Goal: Information Seeking & Learning: Learn about a topic

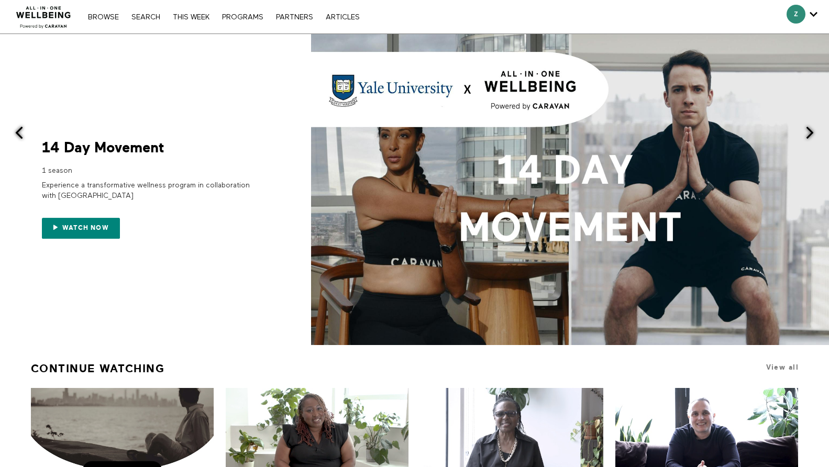
click at [811, 16] on icon "Secondary" at bounding box center [814, 14] width 8 height 16
click at [245, 19] on link "PROGRAMS" at bounding box center [243, 17] width 52 height 7
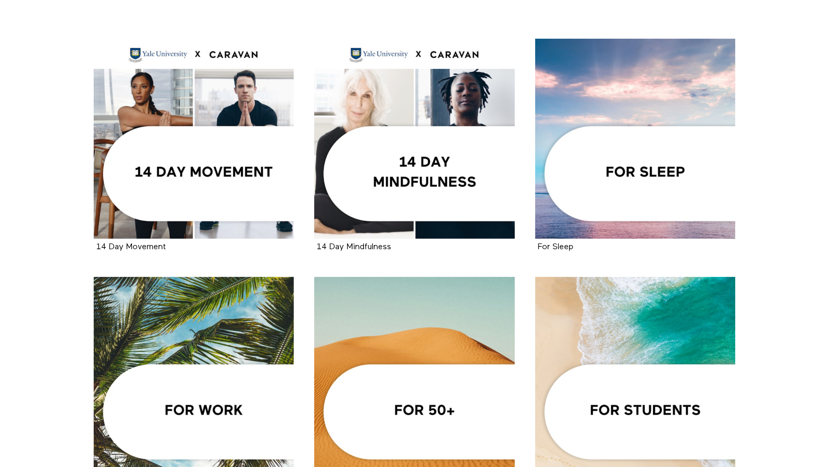
scroll to position [199, 0]
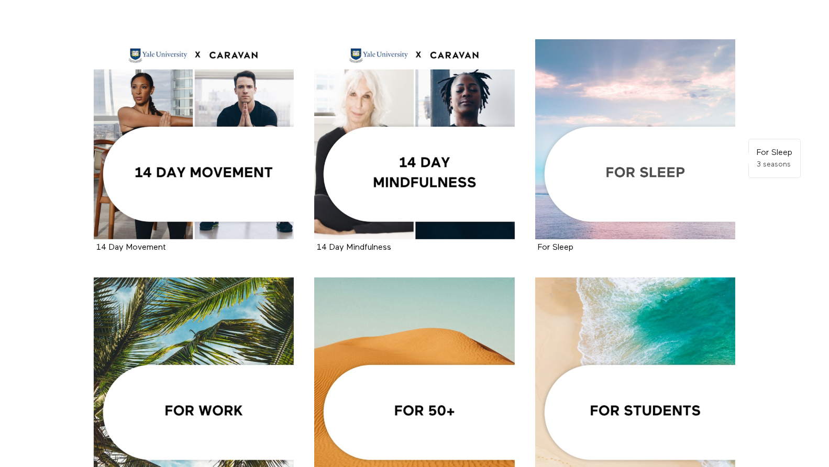
click at [599, 192] on div at bounding box center [635, 139] width 201 height 201
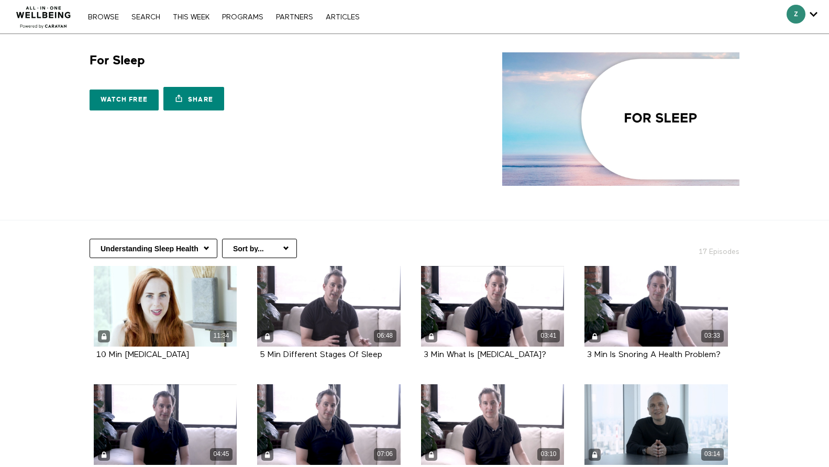
click at [192, 247] on select "Understanding Sleep Health In-Bed Relaxation Winding Down Before Bed" at bounding box center [154, 248] width 128 height 19
select select "[URL][DOMAIN_NAME]"
click at [90, 239] on select "Understanding Sleep Health In-Bed Relaxation Winding Down Before Bed" at bounding box center [154, 248] width 128 height 19
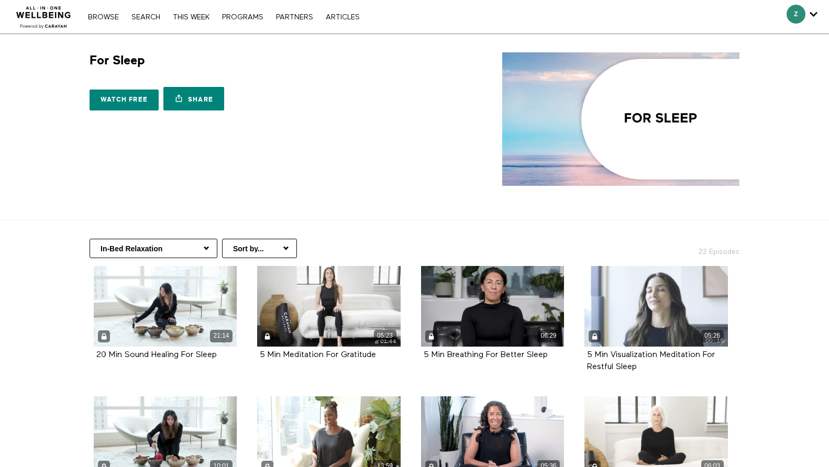
click at [197, 245] on select "Understanding Sleep Health In-Bed Relaxation Winding Down Before Bed" at bounding box center [154, 248] width 128 height 19
select select "https://app.allinonewellbeing.com/for-sleep/season:3"
click at [90, 239] on select "Understanding Sleep Health In-Bed Relaxation Winding Down Before Bed" at bounding box center [154, 248] width 128 height 19
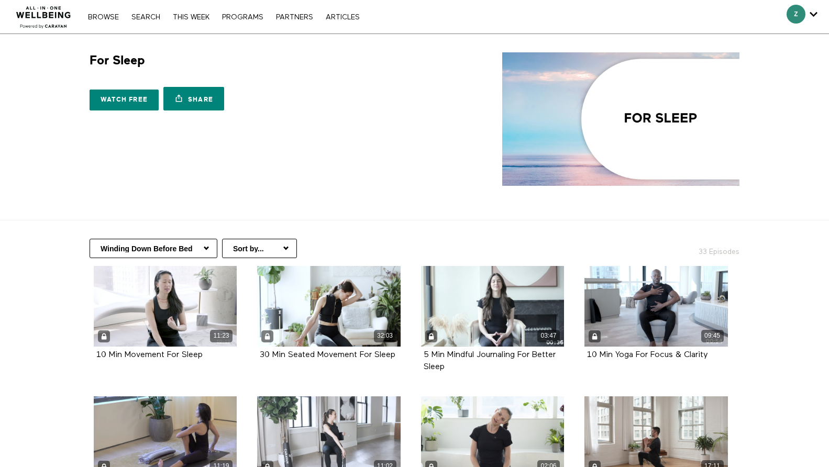
click at [191, 245] on select "Understanding Sleep Health In-Bed Relaxation Winding Down Before Bed" at bounding box center [154, 248] width 128 height 19
select select "https://app.allinonewellbeing.com/for-sleep/season:1"
click at [90, 239] on select "Understanding Sleep Health In-Bed Relaxation Winding Down Before Bed" at bounding box center [154, 248] width 128 height 19
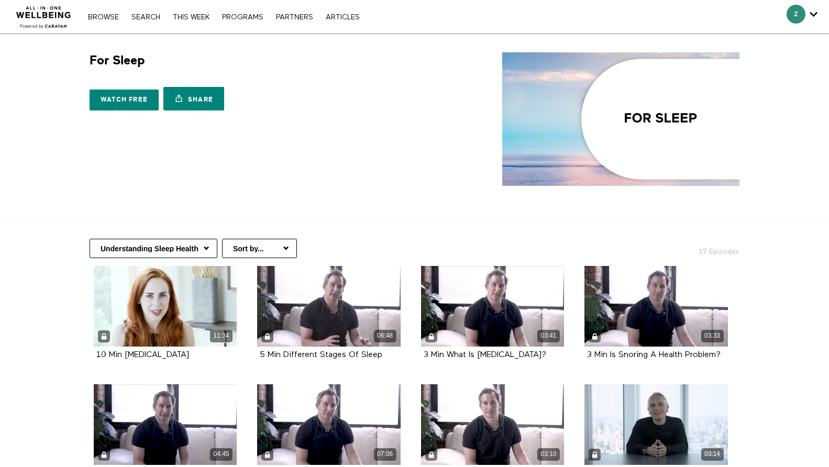
click at [205, 247] on select "Understanding Sleep Health In-Bed Relaxation Winding Down Before Bed" at bounding box center [154, 248] width 128 height 19
select select "[URL][DOMAIN_NAME]"
click at [90, 239] on select "Understanding Sleep Health In-Bed Relaxation Winding Down Before Bed" at bounding box center [154, 248] width 128 height 19
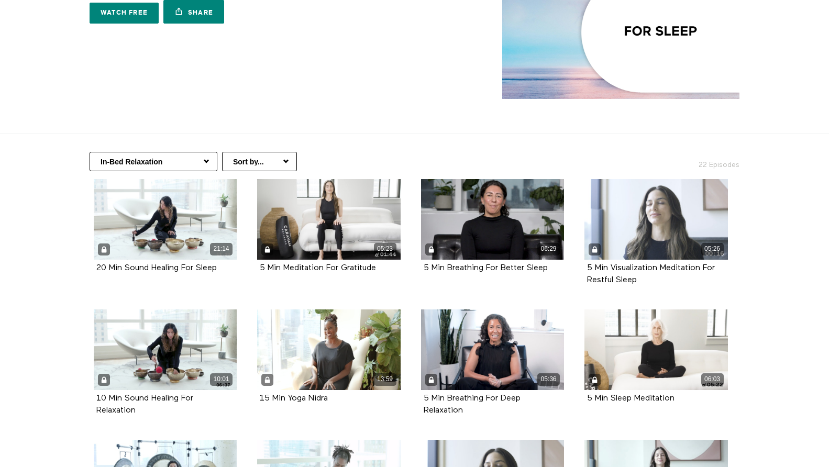
scroll to position [97, 0]
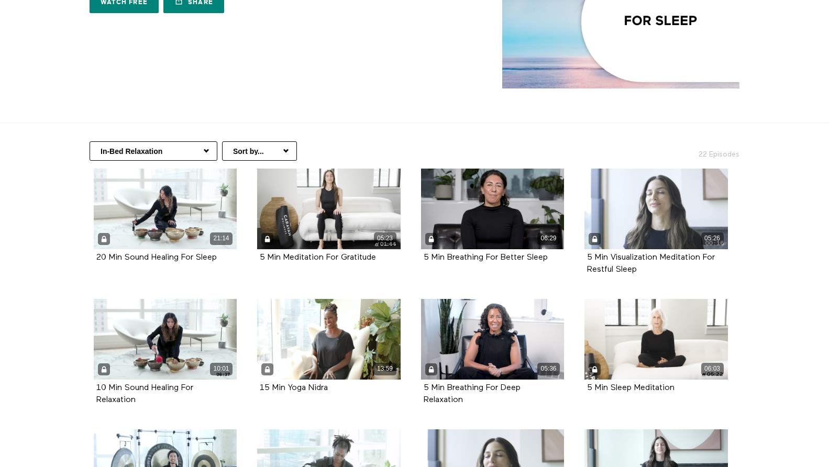
click at [250, 155] on select "Sort by... Alphabetical Release date" at bounding box center [259, 150] width 75 height 19
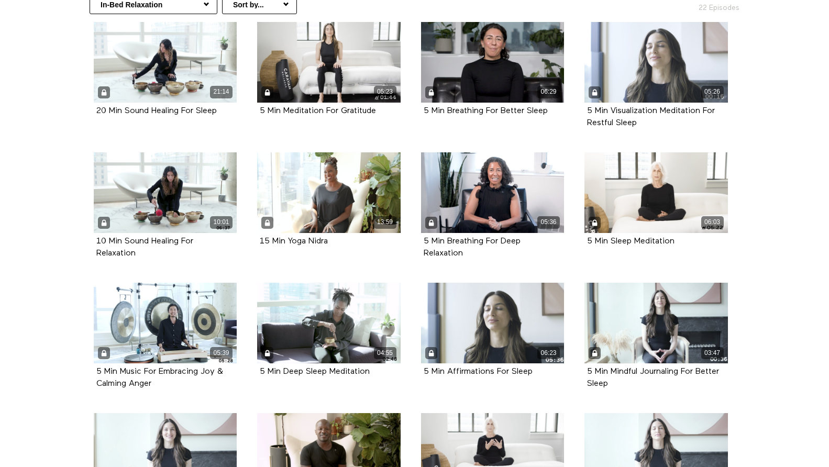
scroll to position [0, 0]
